Goal: Navigation & Orientation: Find specific page/section

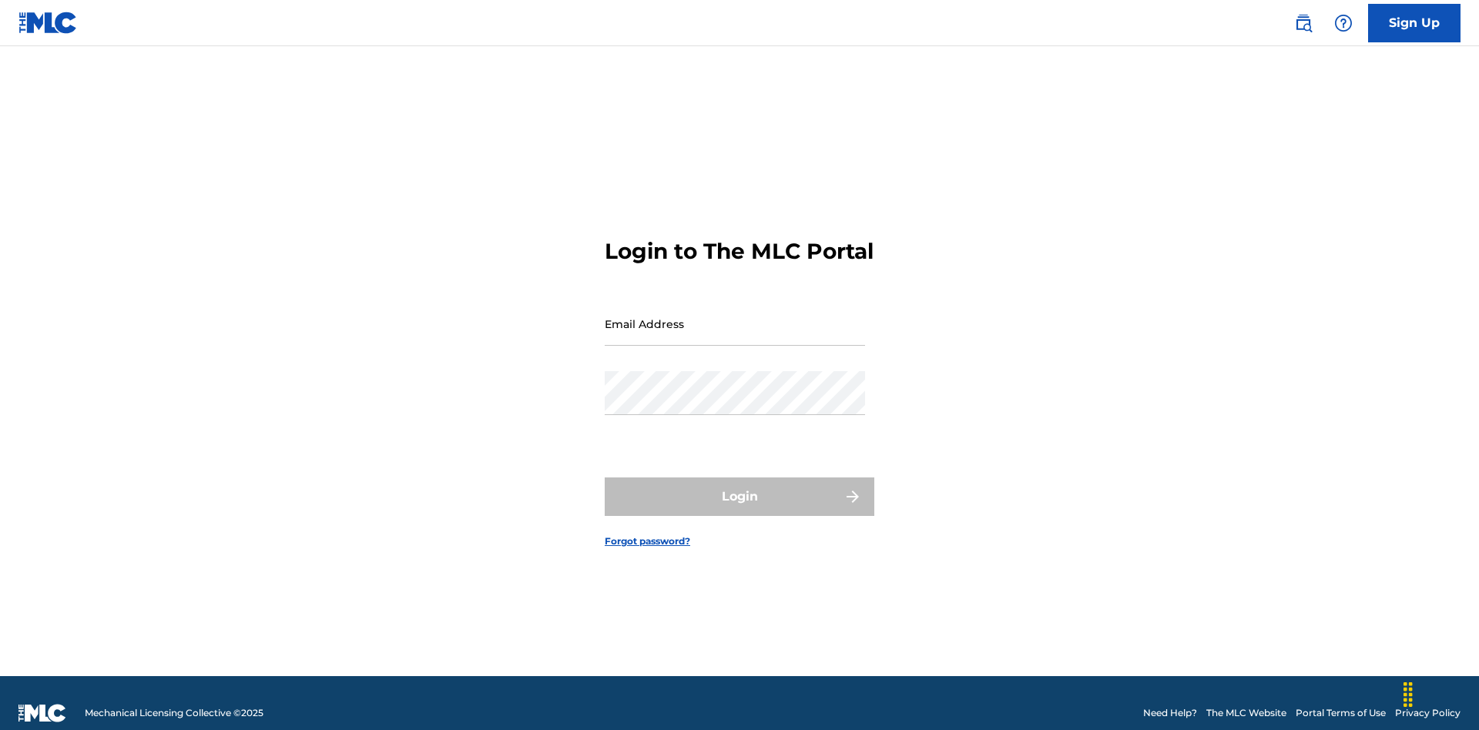
scroll to position [20, 0]
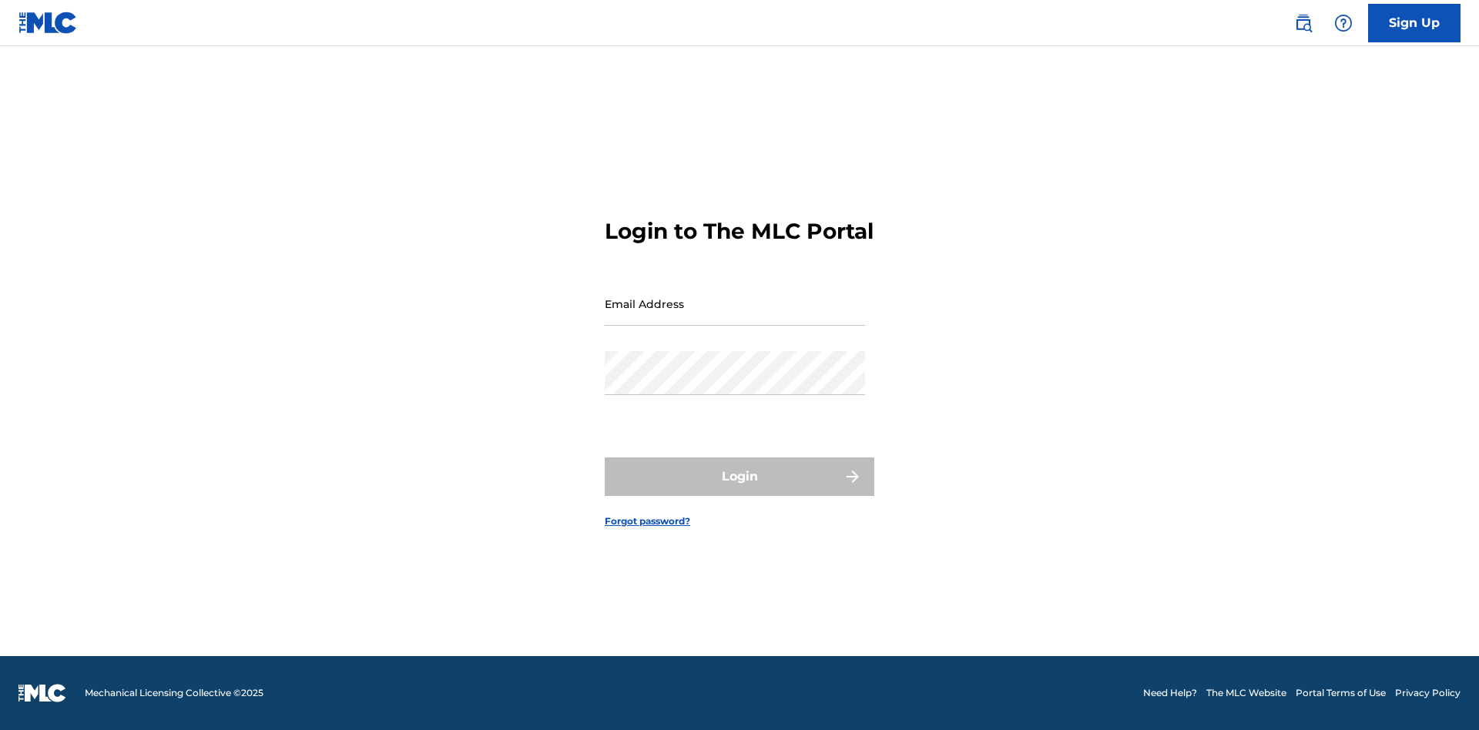
click at [735, 317] on input "Email Address" at bounding box center [735, 304] width 260 height 44
type input "[EMAIL_ADDRESS][DOMAIN_NAME]"
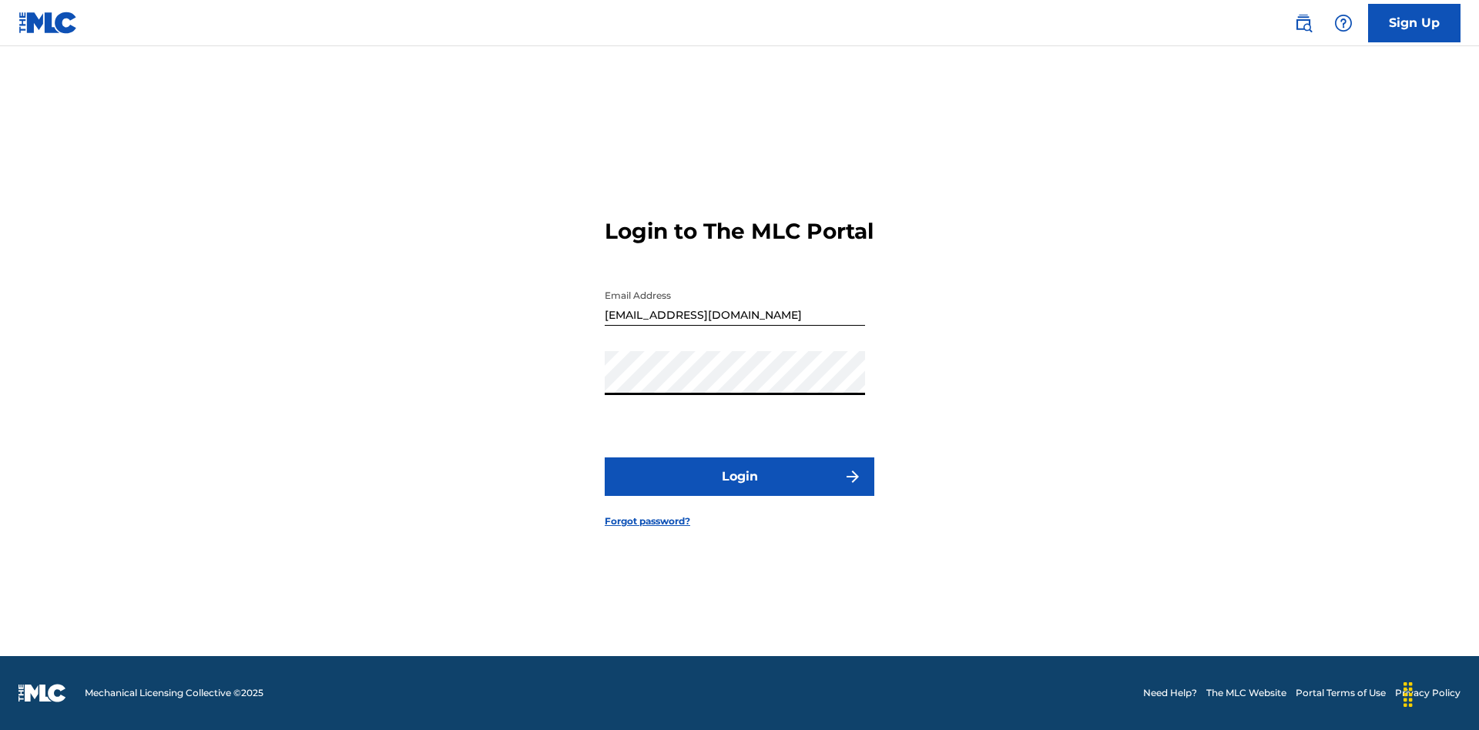
click at [740, 490] on button "Login" at bounding box center [740, 477] width 270 height 39
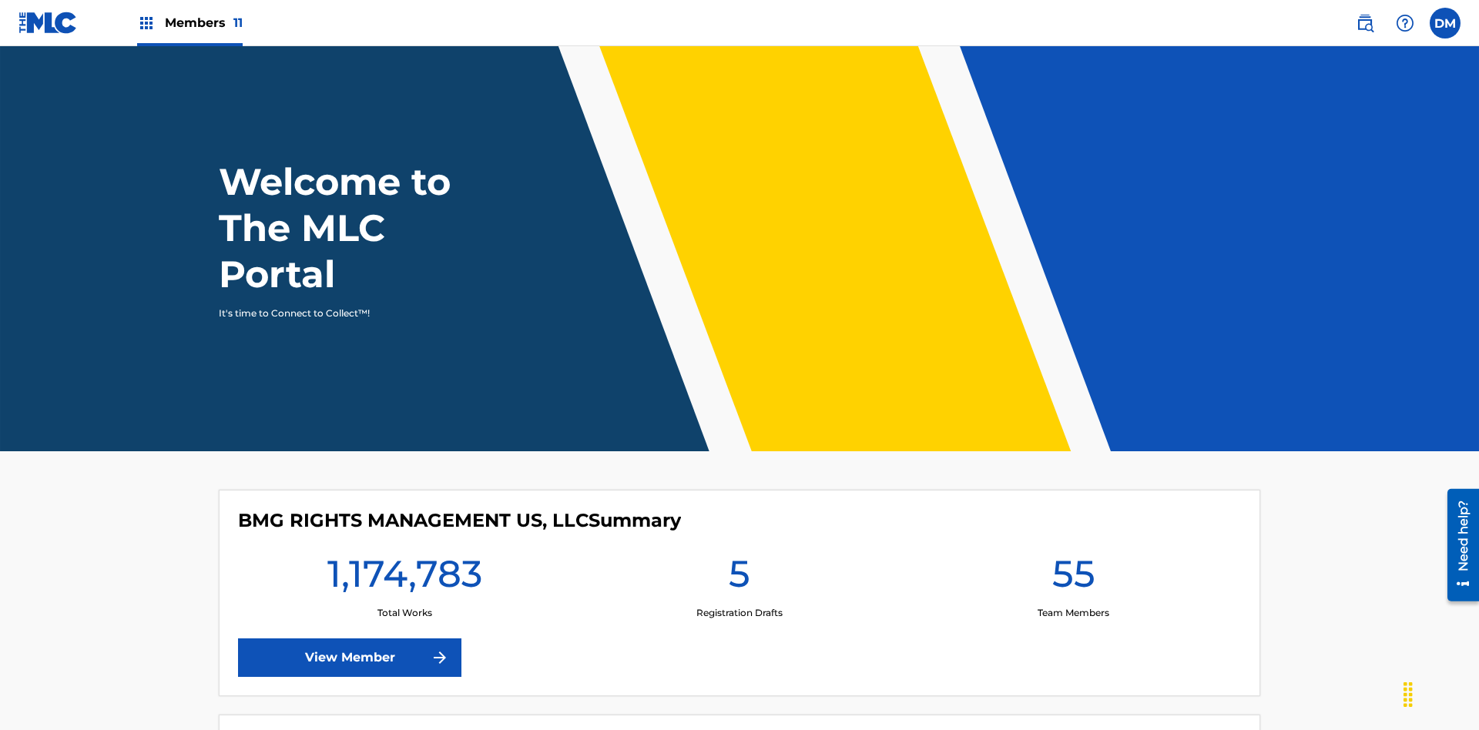
click at [190, 22] on span "Members 11" at bounding box center [204, 23] width 78 height 18
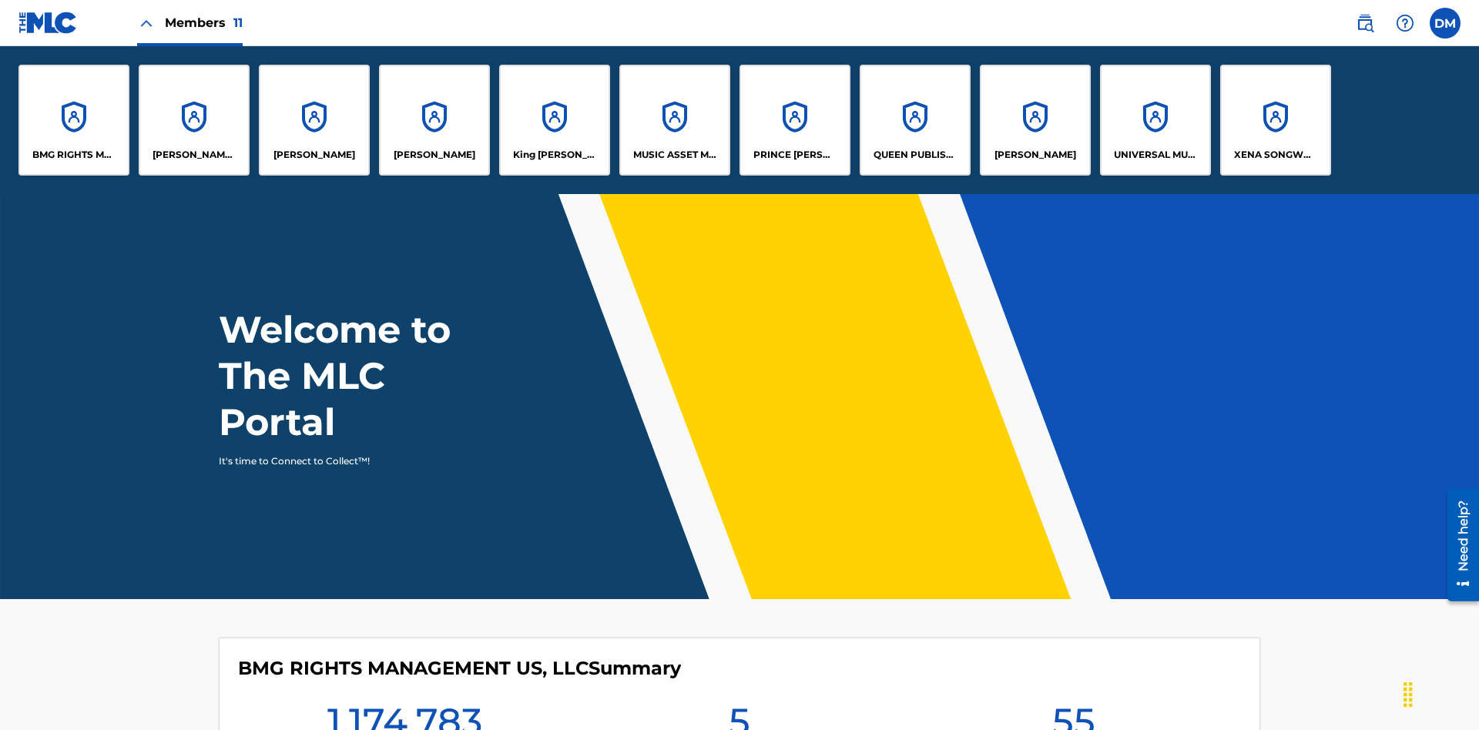
click at [554, 155] on p "King [PERSON_NAME]" at bounding box center [555, 155] width 84 height 14
